Goal: Transaction & Acquisition: Purchase product/service

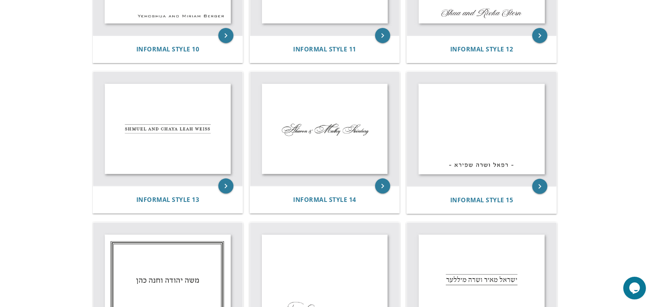
scroll to position [706, 0]
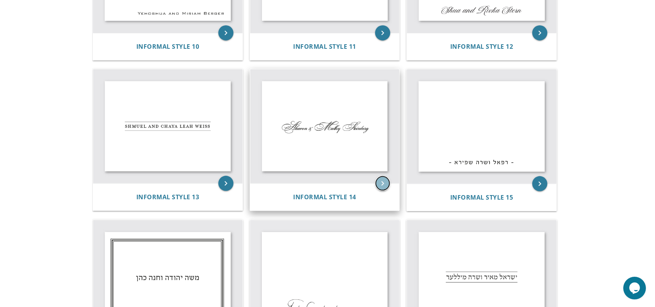
click at [382, 181] on icon "keyboard_arrow_right" at bounding box center [382, 183] width 15 height 15
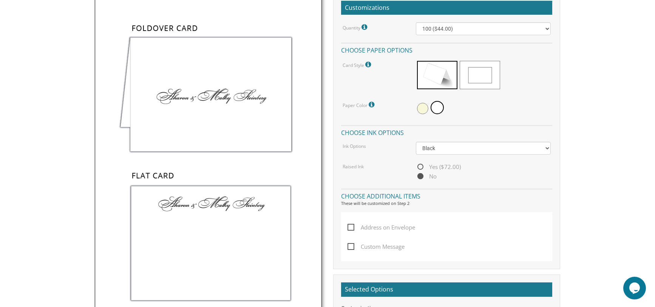
scroll to position [231, 0]
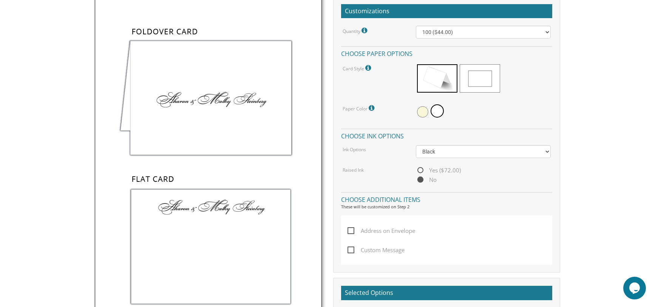
click at [209, 87] on img at bounding box center [208, 164] width 227 height 336
click at [436, 72] on span at bounding box center [437, 78] width 40 height 28
click at [424, 109] on span at bounding box center [422, 111] width 11 height 11
click at [352, 229] on span "Address on Envelope" at bounding box center [381, 230] width 68 height 9
click at [352, 229] on input "Address on Envelope" at bounding box center [349, 229] width 5 height 5
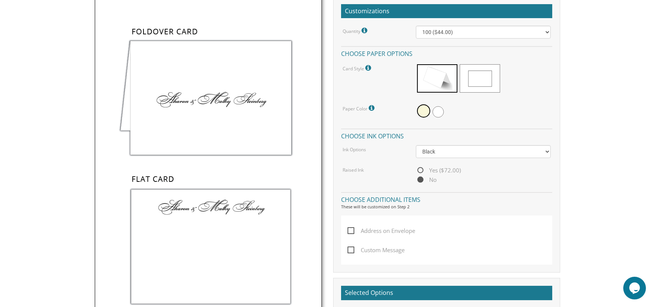
checkbox input "true"
click at [484, 291] on h2 "Selected Options" at bounding box center [446, 292] width 211 height 14
click at [547, 32] on select "100 ($44.00) 200 ($63.00) 300 ($82.00) 400 ($101.00) 500 ($120.00) 600 ($139.00…" at bounding box center [483, 32] width 135 height 13
click at [416, 26] on select "100 ($44.00) 200 ($63.00) 300 ($82.00) 400 ($101.00) 500 ($120.00) 600 ($139.00…" at bounding box center [483, 32] width 135 height 13
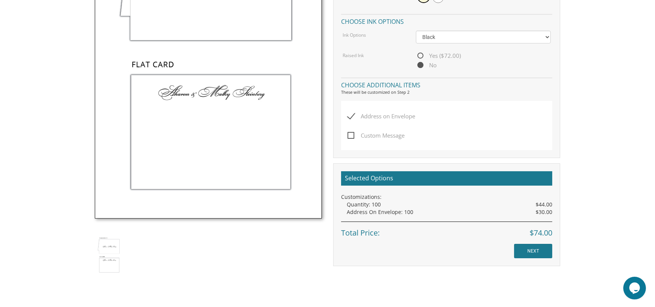
scroll to position [346, 0]
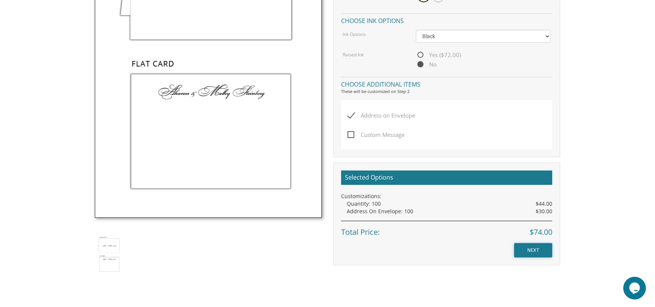
click at [540, 247] on input "NEXT" at bounding box center [533, 250] width 38 height 14
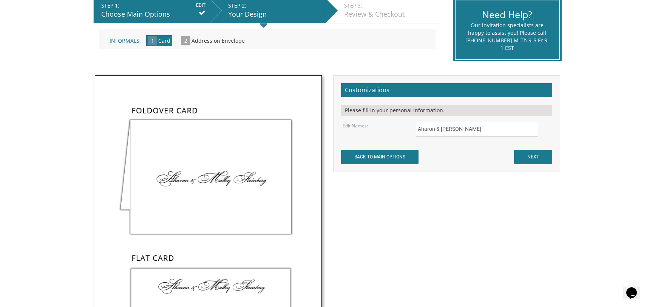
scroll to position [165, 0]
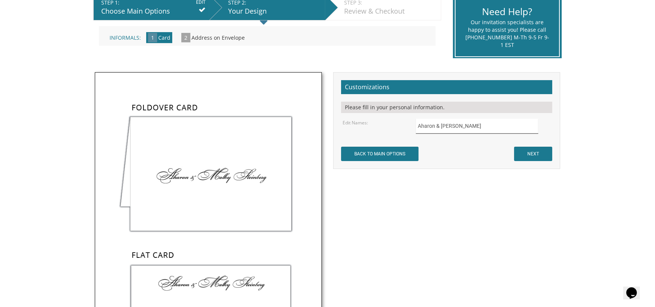
click at [479, 126] on input "Aharon & [PERSON_NAME]" at bounding box center [477, 126] width 123 height 15
type input "A"
type input "[PERSON_NAME]"
click at [529, 148] on input "NEXT" at bounding box center [533, 153] width 38 height 14
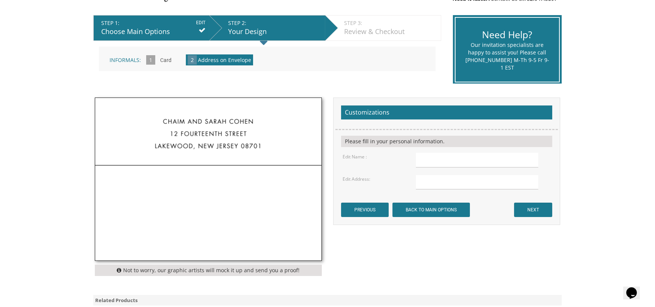
scroll to position [154, 0]
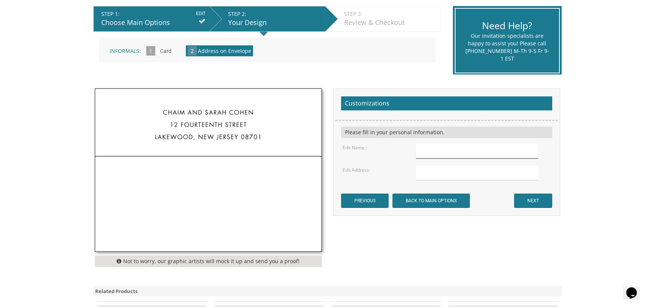
click at [416, 148] on input "text" at bounding box center [477, 150] width 123 height 15
click at [428, 149] on input "9002Glenarm Way" at bounding box center [477, 150] width 123 height 15
click at [417, 174] on input "text" at bounding box center [477, 173] width 123 height 15
click at [463, 150] on input "9002 Glenarm Way" at bounding box center [477, 150] width 123 height 15
type input "9"
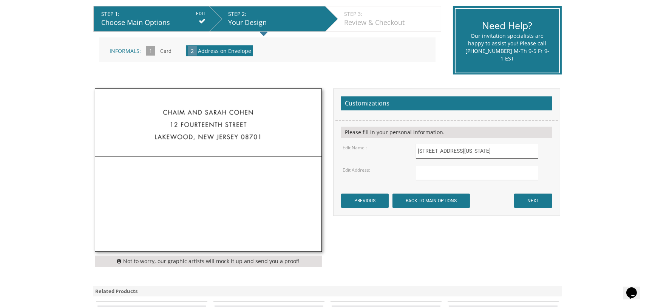
type input "[STREET_ADDRESS][US_STATE]"
click at [531, 200] on input "NEXT" at bounding box center [533, 200] width 38 height 14
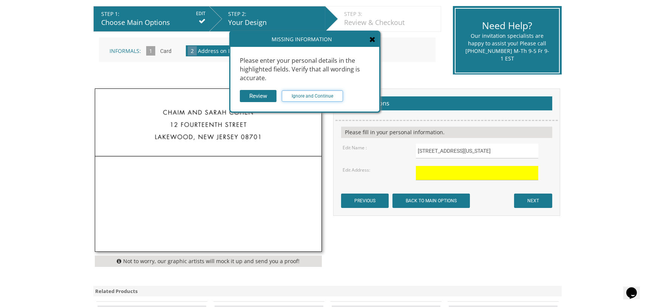
click at [309, 93] on input "Ignore and Continue" at bounding box center [312, 95] width 61 height 11
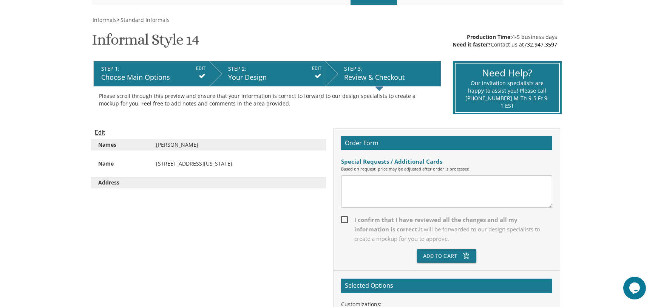
scroll to position [100, 0]
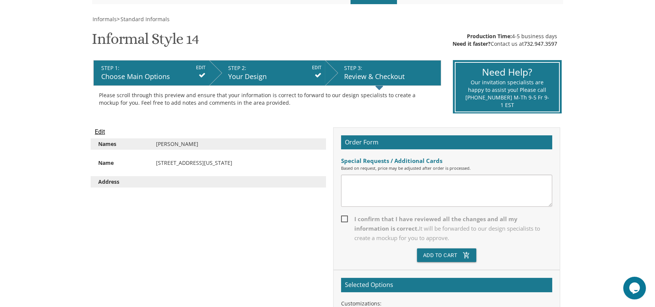
click at [133, 177] on div "Address" at bounding box center [209, 181] width 236 height 11
click at [136, 184] on div "Address" at bounding box center [121, 182] width 58 height 8
click at [275, 159] on div "[STREET_ADDRESS][US_STATE]" at bounding box center [237, 163] width 174 height 8
click at [99, 130] on input "Edit" at bounding box center [100, 131] width 10 height 9
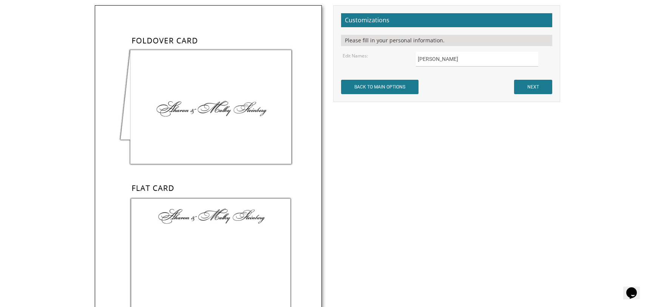
scroll to position [236, 0]
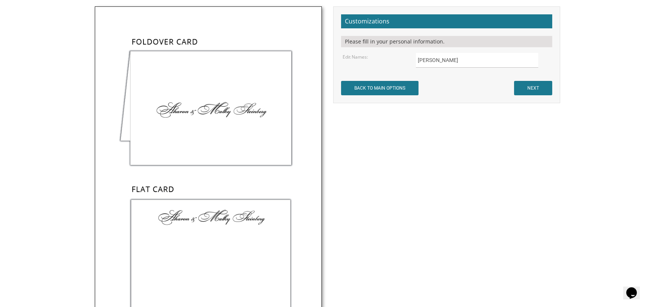
drag, startPoint x: 658, startPoint y: 132, endPoint x: 650, endPoint y: 75, distance: 57.7
click at [650, 75] on body "My Cart {{shoppingcart.totalQuantityDisplay}} Total: {{shoppingcart.subtotal}} …" at bounding box center [327, 208] width 655 height 889
